Goal: Task Accomplishment & Management: Manage account settings

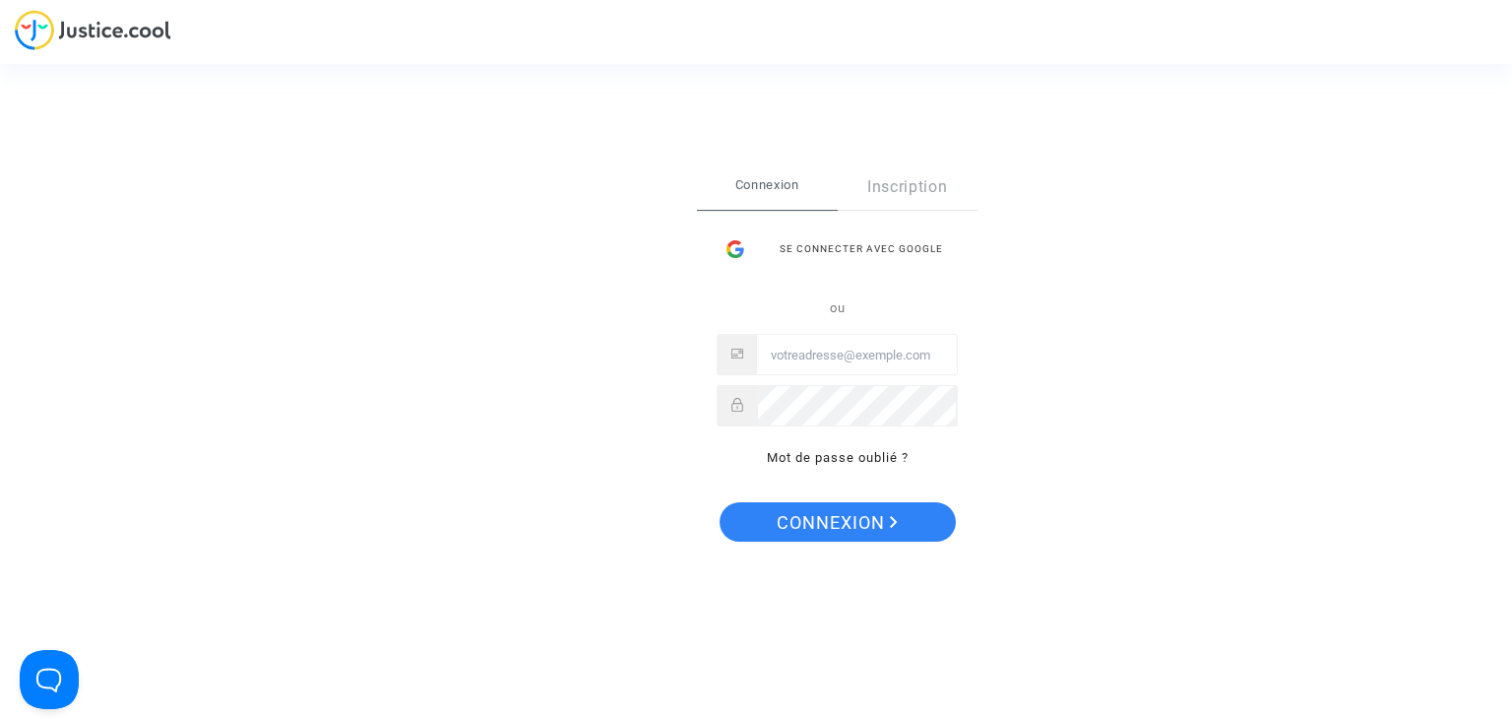
type input "[EMAIL_ADDRESS][DOMAIN_NAME]"
click at [835, 525] on span "Connexion" at bounding box center [837, 522] width 121 height 41
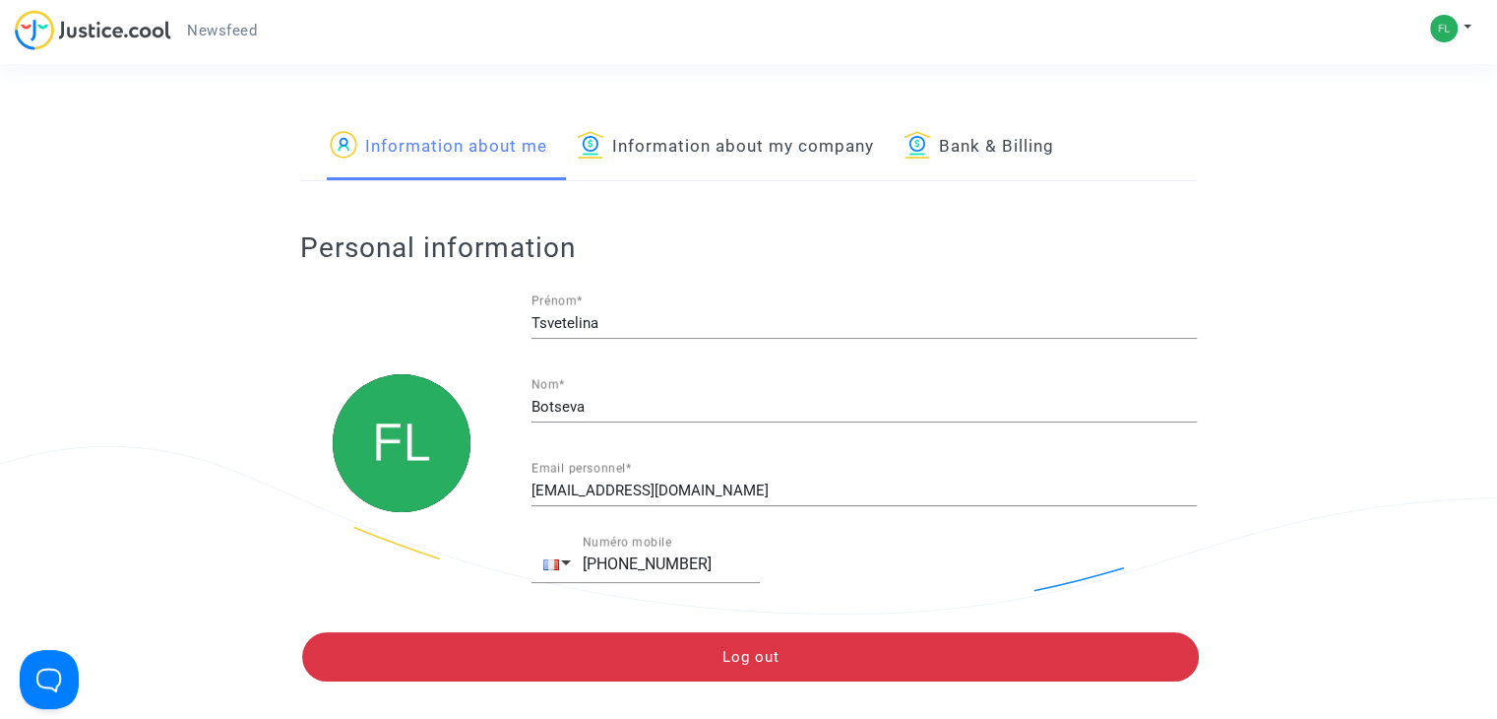
click at [231, 35] on span "Newsfeed" at bounding box center [222, 31] width 70 height 18
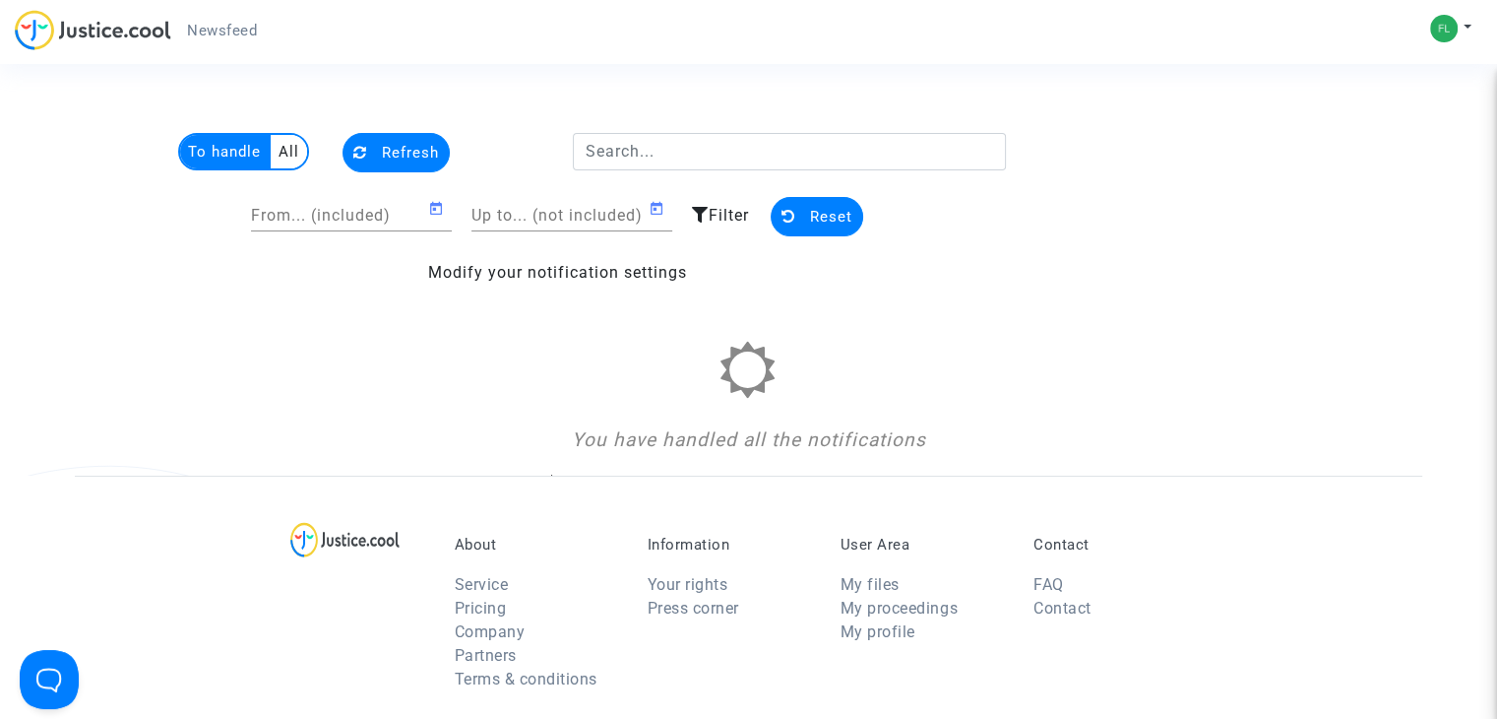
click at [231, 35] on span "Newsfeed" at bounding box center [222, 31] width 70 height 18
click at [484, 273] on link "Modify your notification settings" at bounding box center [557, 272] width 259 height 19
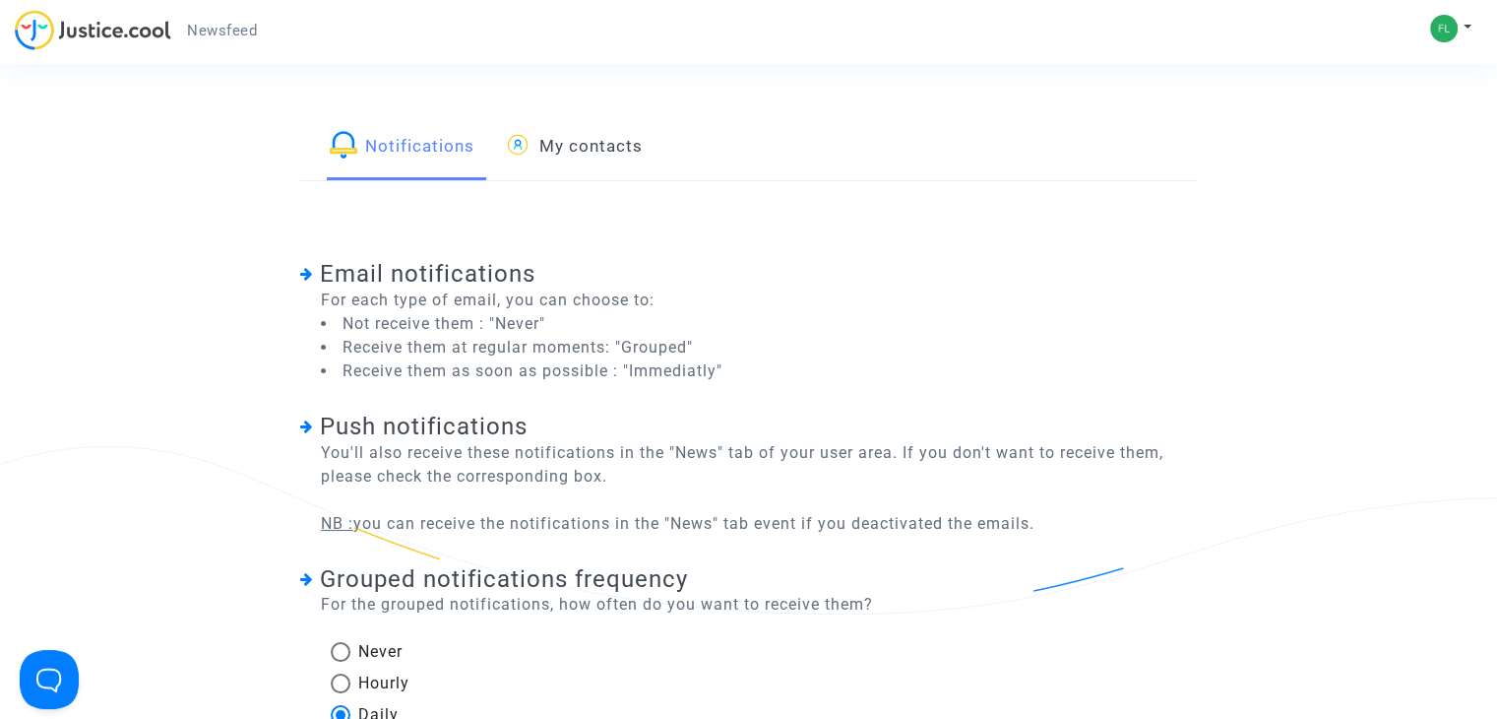
click at [223, 36] on span "Newsfeed" at bounding box center [222, 31] width 70 height 18
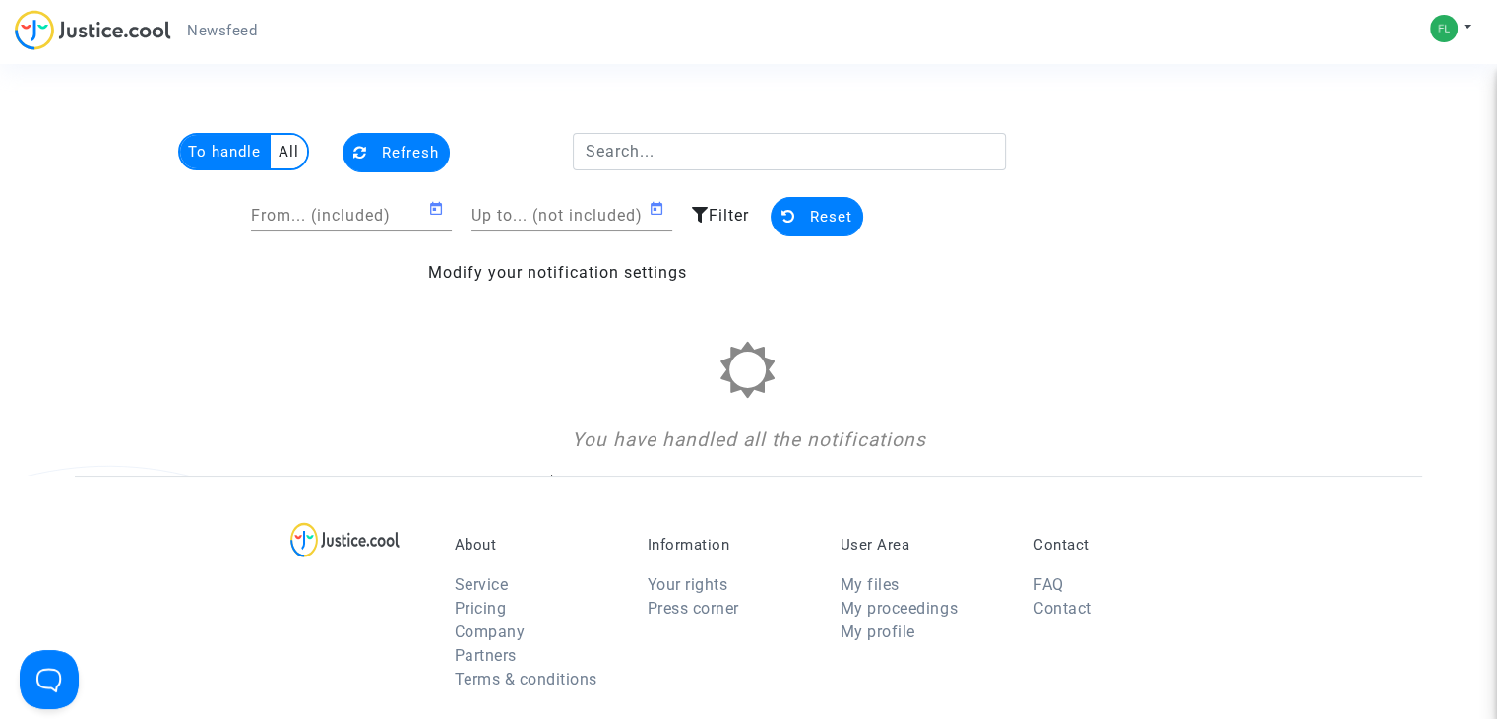
click at [98, 338] on newsfeed "To handle All Refresh From... (included) Up to... (not included) Filter Reset M…" at bounding box center [749, 304] width 1348 height 343
